Goal: Information Seeking & Learning: Learn about a topic

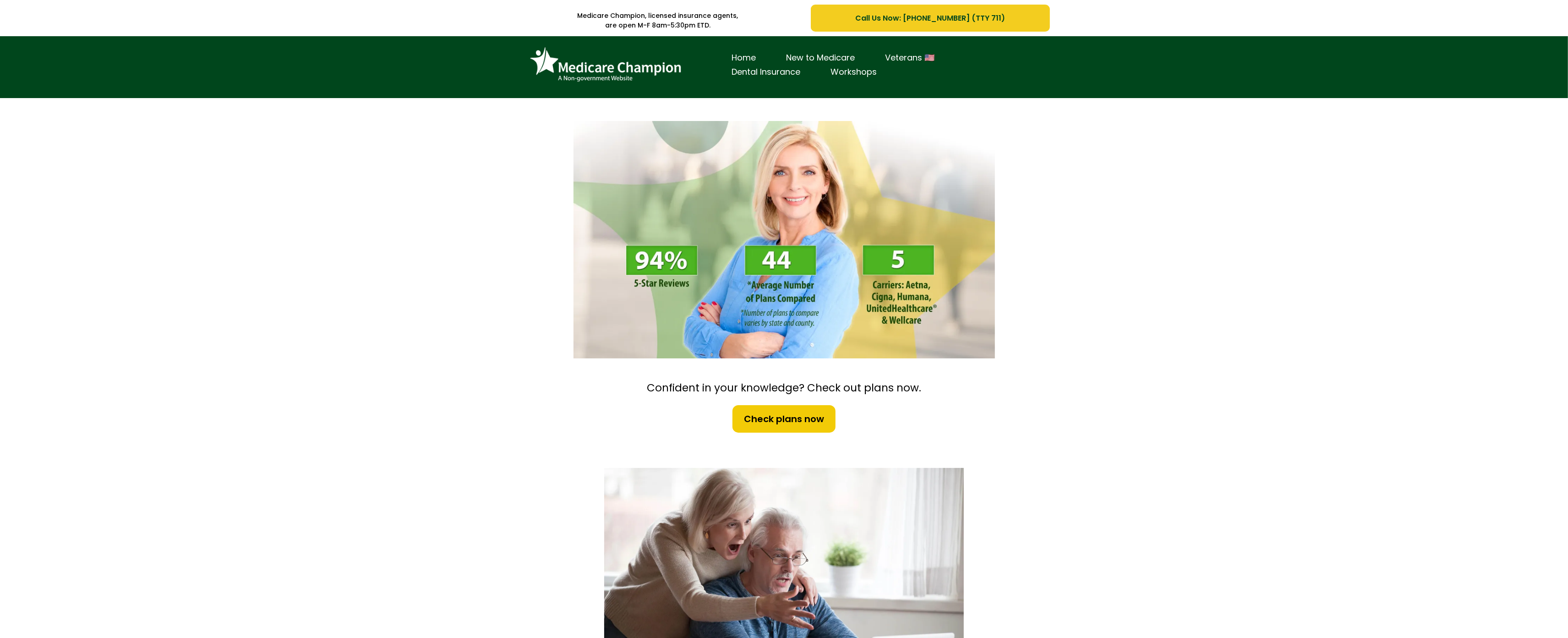
click at [80, 86] on div "Home New to Medicare Veterans 🇺🇸 Dental Insurance Workshops" at bounding box center [784, 67] width 1568 height 62
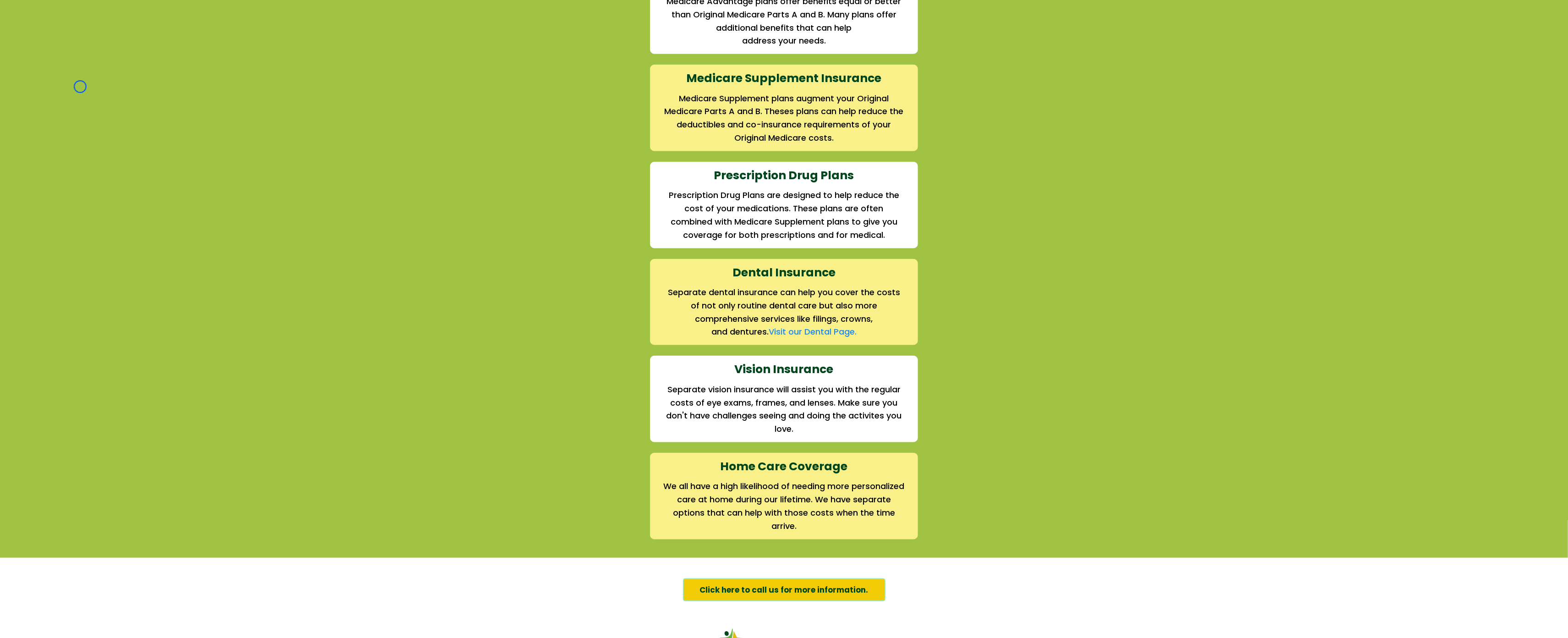
scroll to position [1028, 0]
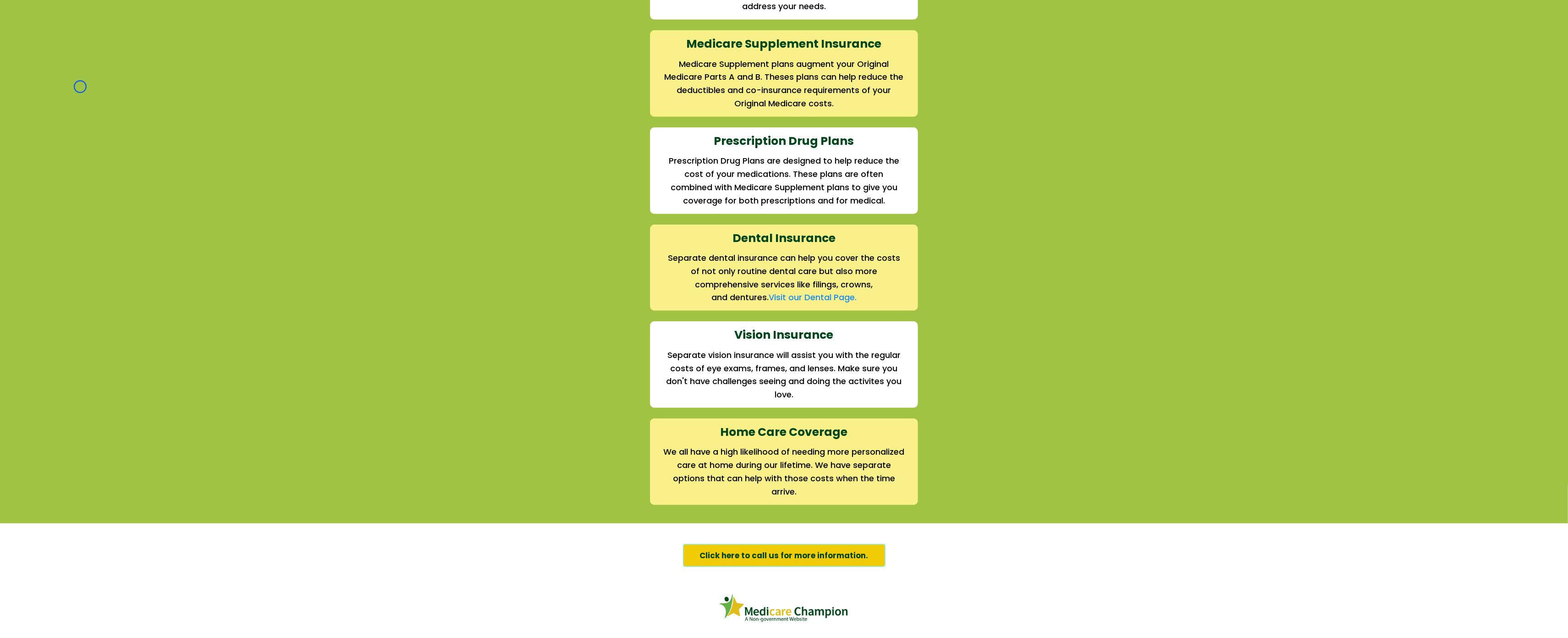
click at [80, 86] on div "We offer the full suite of options for Medicare recipients Every person has a u…" at bounding box center [784, 167] width 1568 height 711
click at [84, 49] on div "We offer the full suite of options for Medicare recipients Every person has a u…" at bounding box center [784, 167] width 1568 height 711
click at [88, 88] on div "We offer the full suite of options for Medicare recipients Every person has a u…" at bounding box center [784, 167] width 1568 height 711
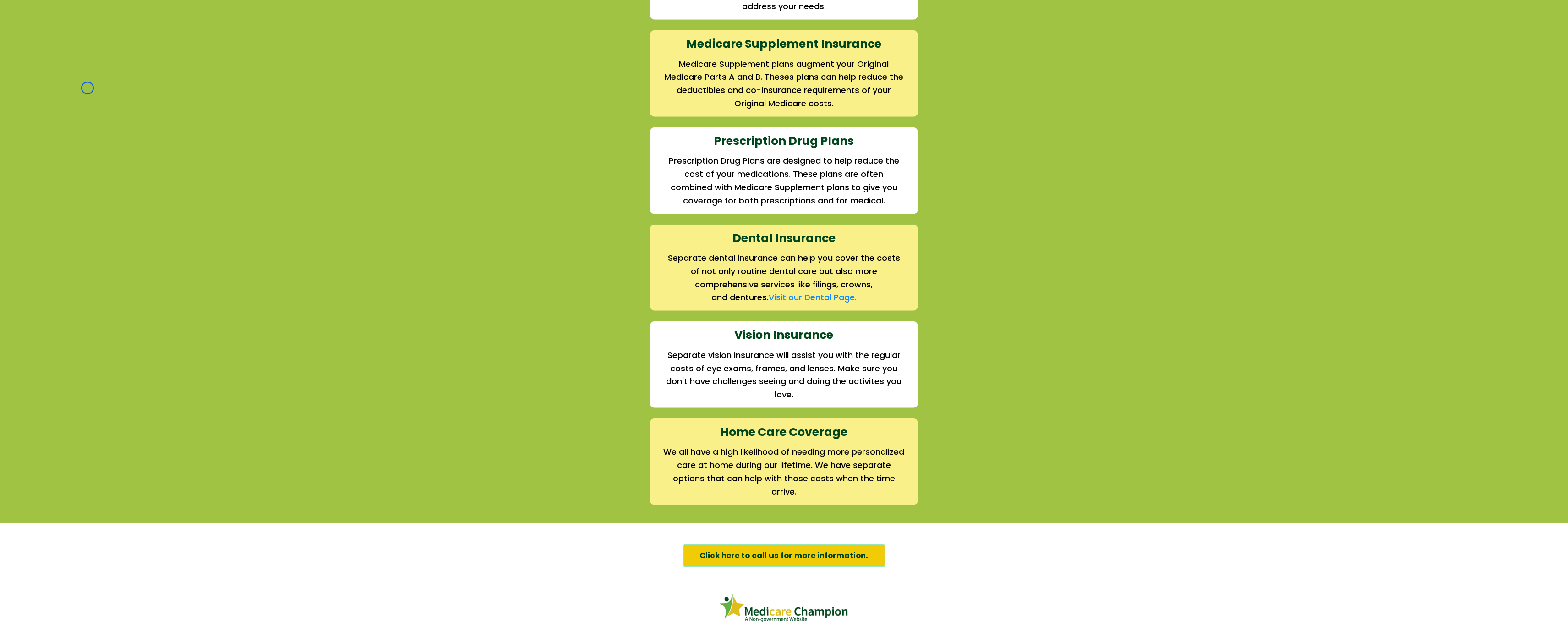
scroll to position [0, 0]
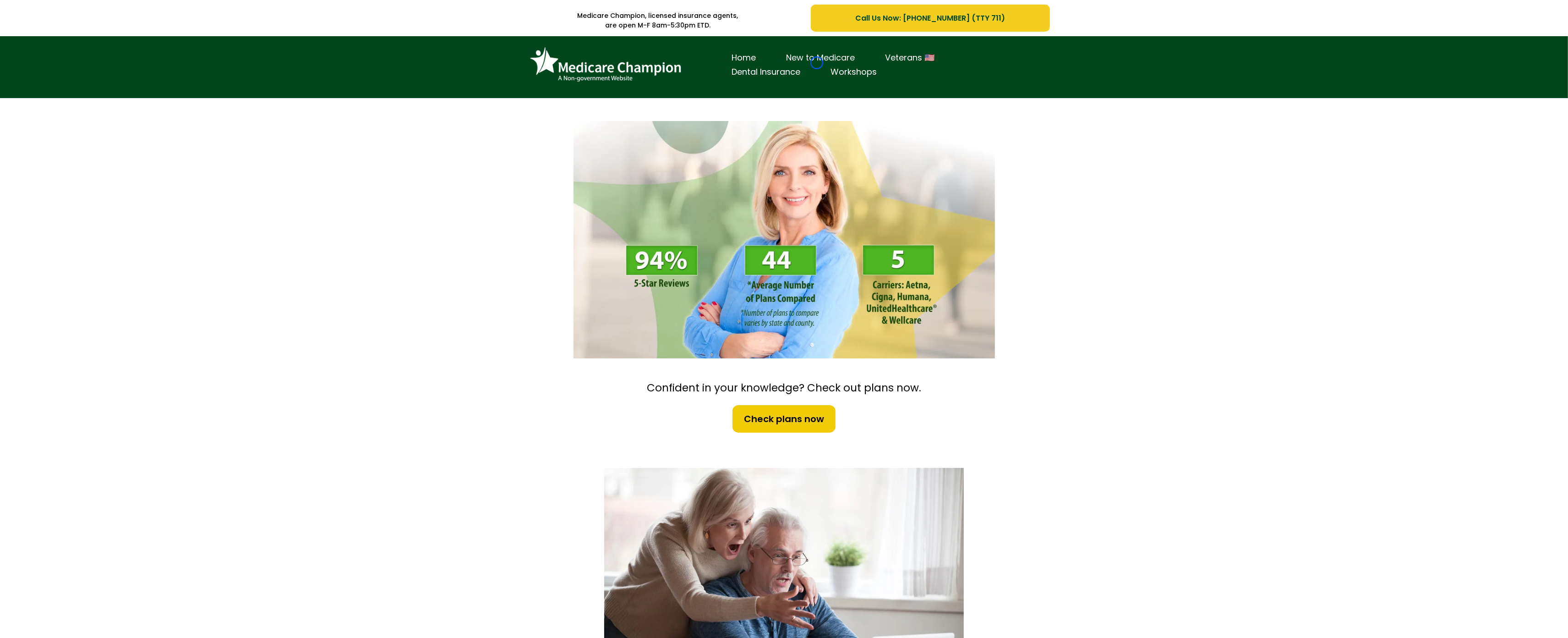
click at [817, 63] on link "New to Medicare" at bounding box center [821, 58] width 99 height 14
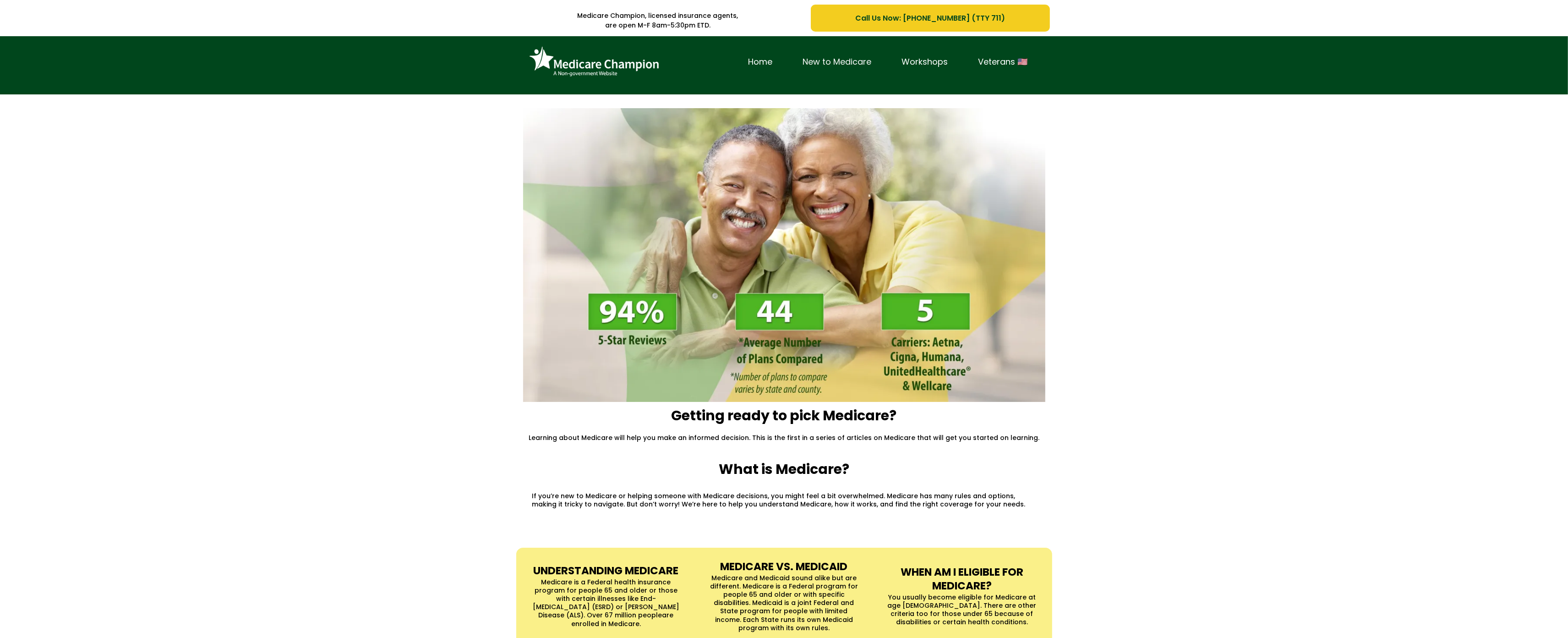
click at [817, 63] on link "New to Medicare" at bounding box center [837, 61] width 99 height 14
click at [47, 46] on div "Home New to Medicare Workshops Veterans 🇺🇸" at bounding box center [784, 65] width 1568 height 58
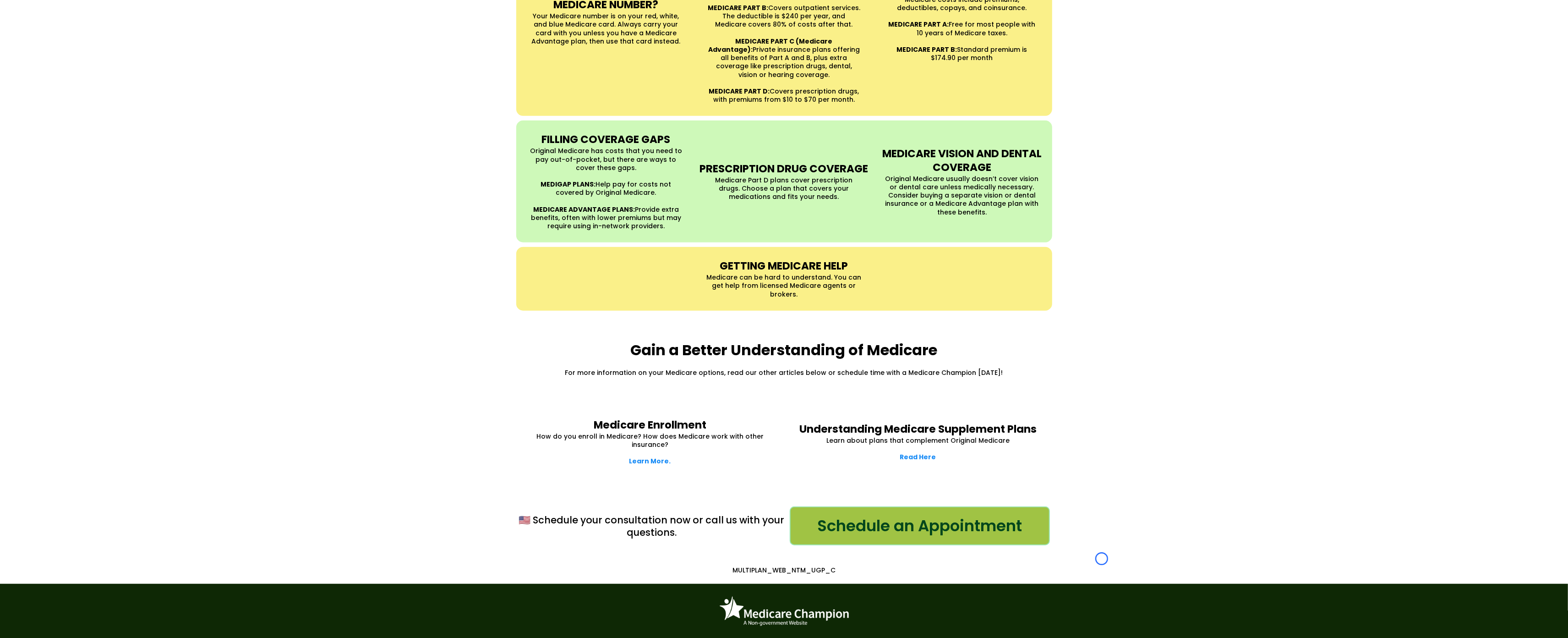
scroll to position [953, 0]
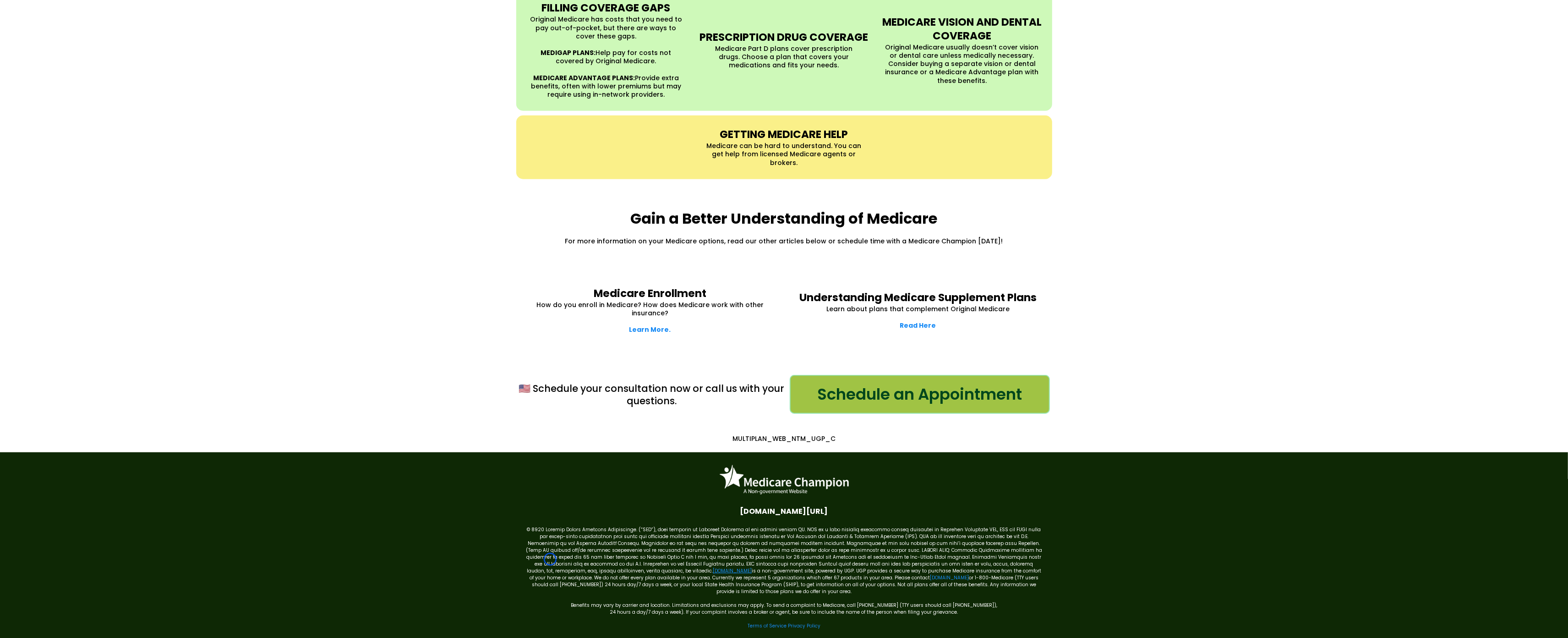
click at [713, 567] on link "[DOMAIN_NAME]" at bounding box center [732, 570] width 39 height 7
click at [930, 574] on link "[DOMAIN_NAME]" at bounding box center [950, 577] width 39 height 7
click at [644, 325] on strong "Learn More." at bounding box center [650, 329] width 41 height 9
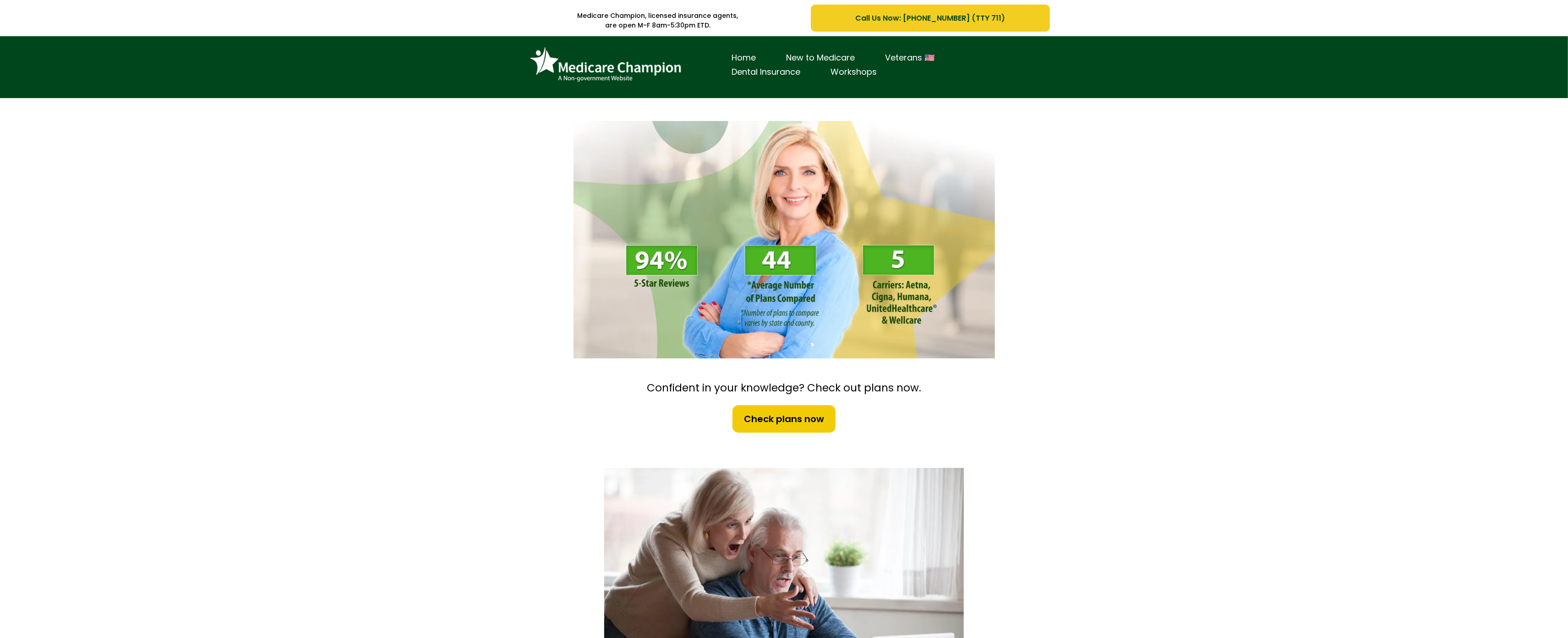
click at [47, 47] on div "Home New to Medicare Veterans 🇺🇸 Dental Insurance Workshops" at bounding box center [784, 67] width 1568 height 62
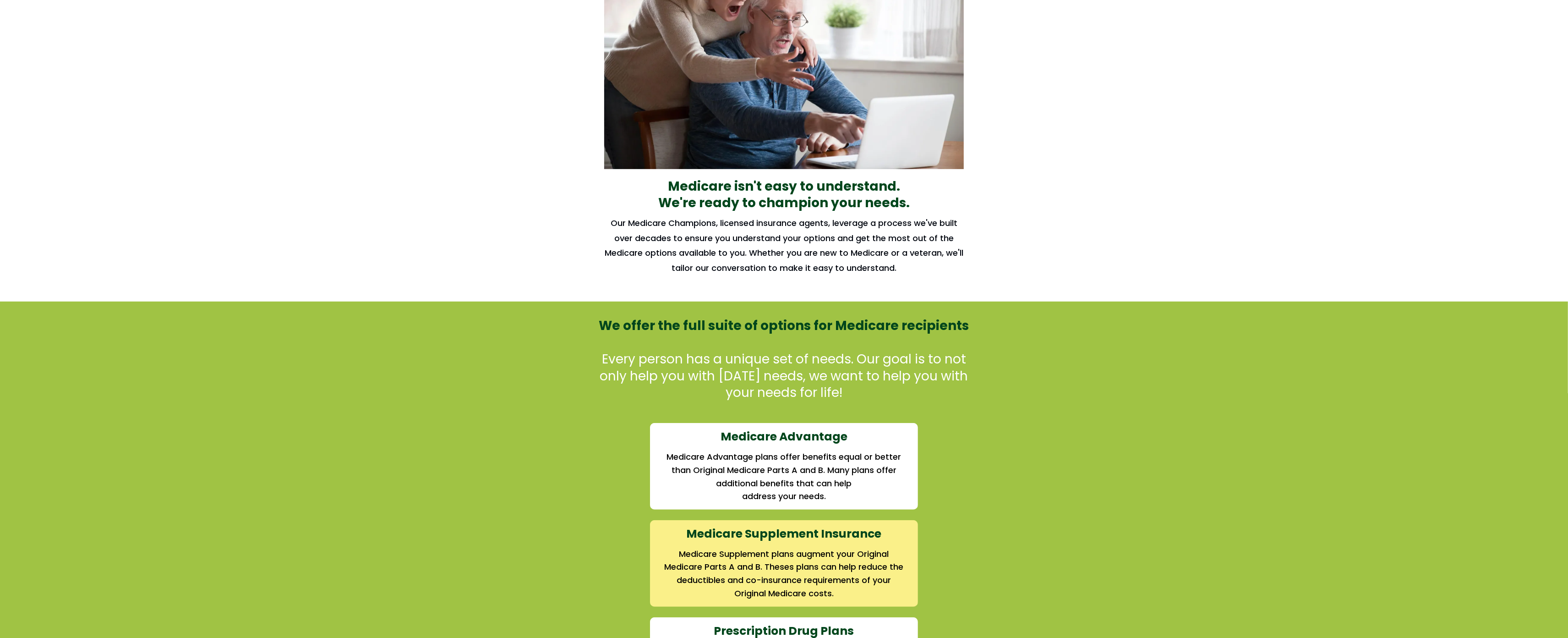
scroll to position [553, 0]
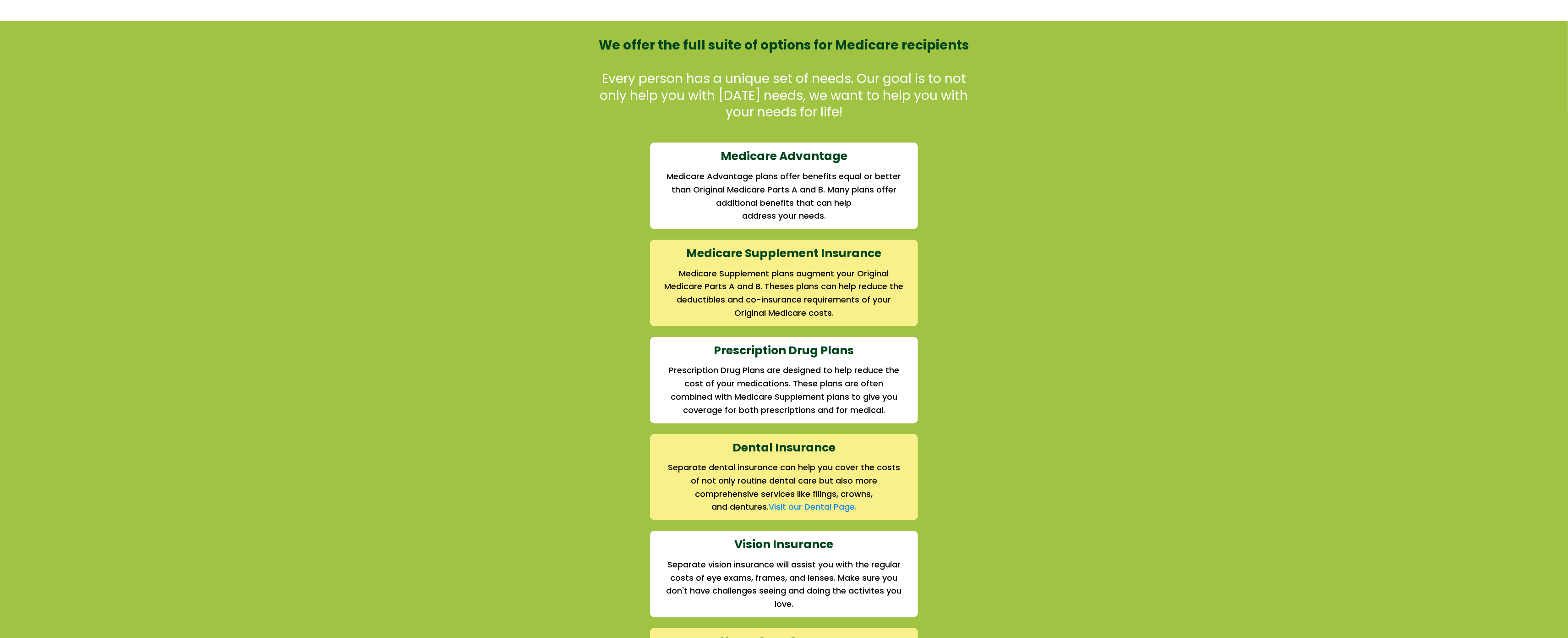
click at [47, 47] on div "We offer the full suite of options for Medicare recipients Every person has a u…" at bounding box center [784, 377] width 1568 height 711
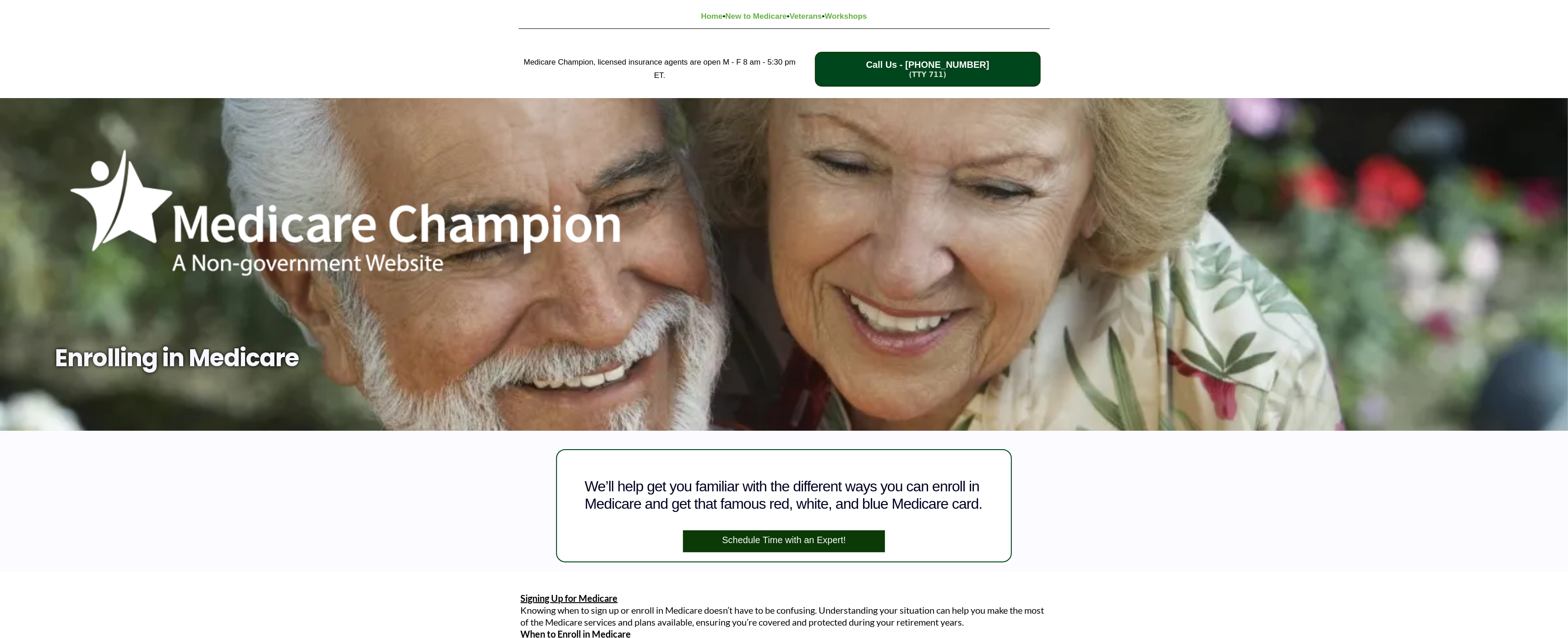
click at [60, 80] on div "Medicare Champion, licensed insurance agents are open M - F 8 am - 5:30 pm ET. …" at bounding box center [784, 69] width 1568 height 58
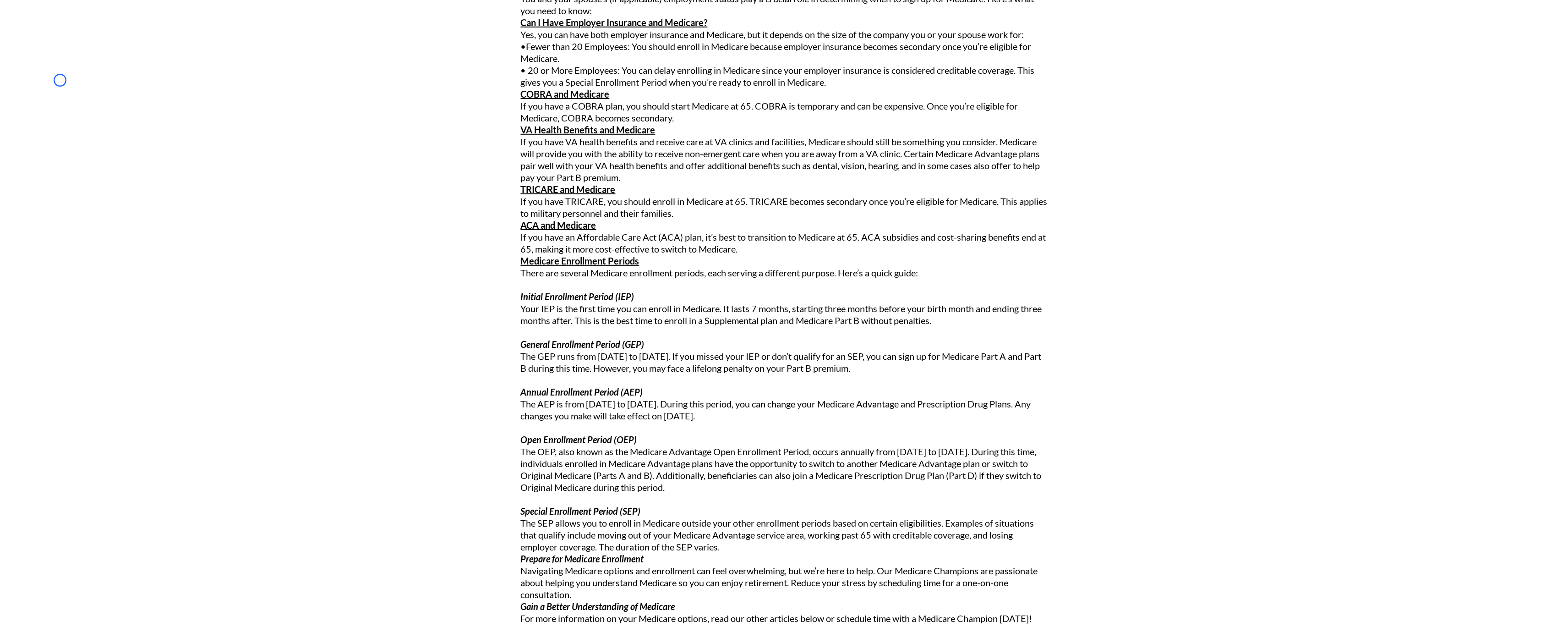
scroll to position [752, 0]
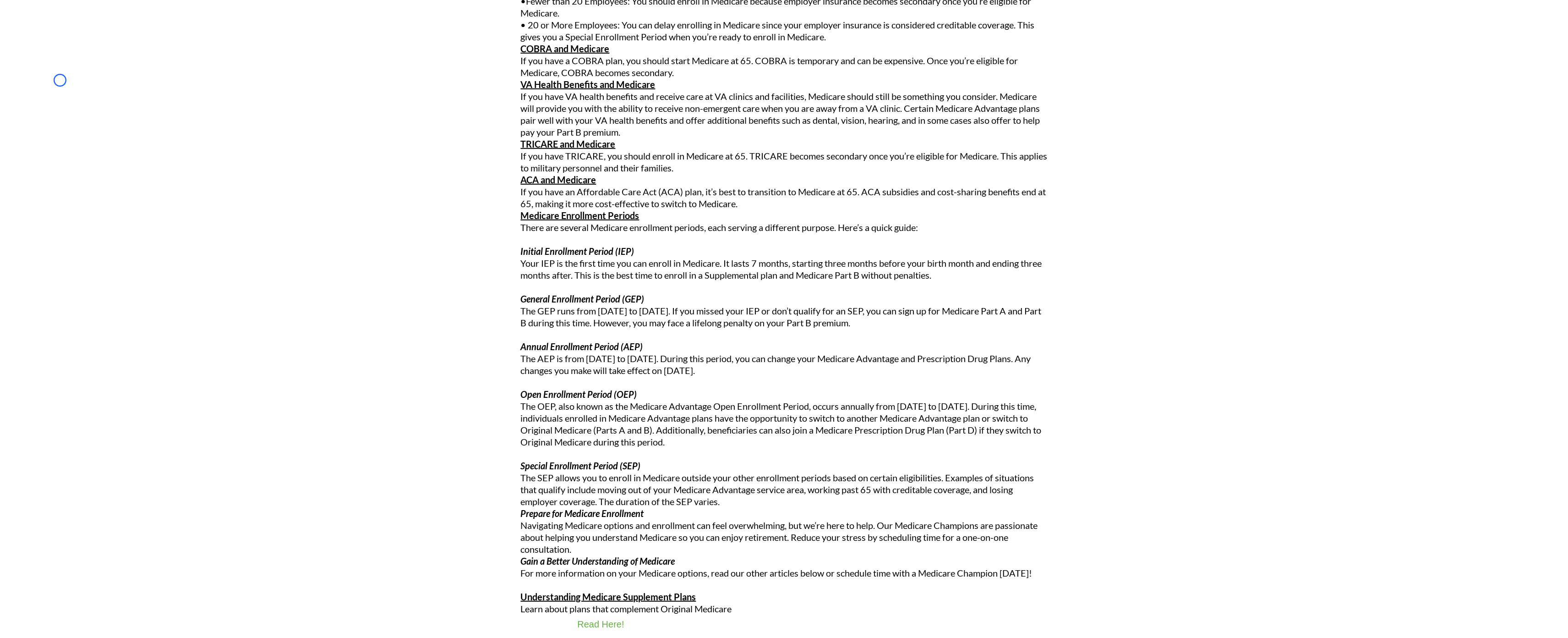
click at [60, 80] on div "Signing Up for Medicare Knowing when to sign up or enroll in Medicare doesn’t h…" at bounding box center [783, 228] width 1476 height 817
